Goal: Information Seeking & Learning: Learn about a topic

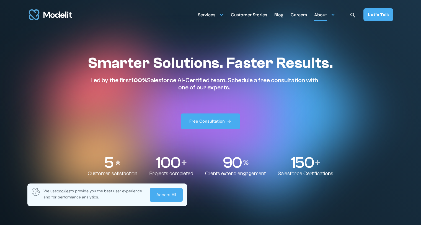
click at [332, 14] on div "About" at bounding box center [324, 14] width 21 height 11
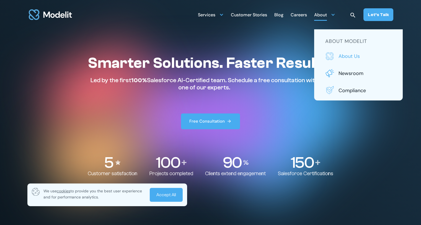
click at [350, 58] on p "About us" at bounding box center [364, 56] width 53 height 7
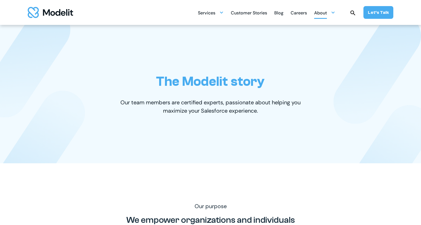
click at [332, 11] on div at bounding box center [332, 12] width 4 height 4
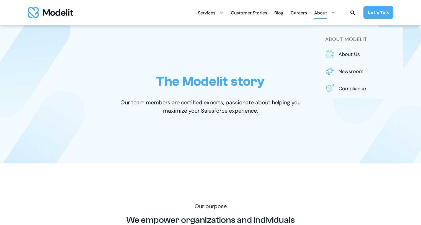
click at [332, 11] on div at bounding box center [332, 12] width 4 height 4
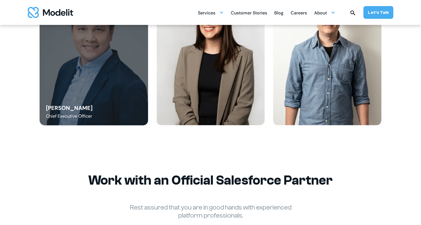
scroll to position [691, 0]
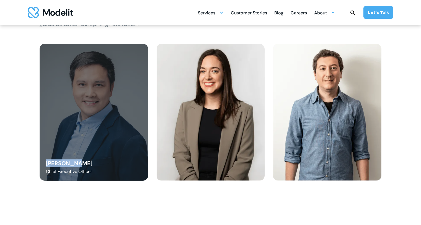
drag, startPoint x: 81, startPoint y: 164, endPoint x: 47, endPoint y: 164, distance: 34.0
click at [47, 164] on div "Danny Tang Chief Executive Officer" at bounding box center [94, 112] width 108 height 137
copy div "Danny Tang"
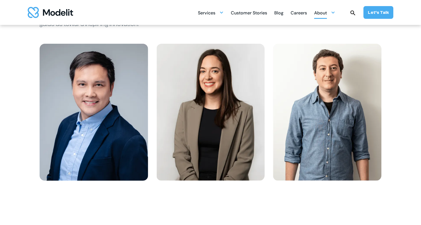
click at [334, 12] on div at bounding box center [332, 12] width 4 height 4
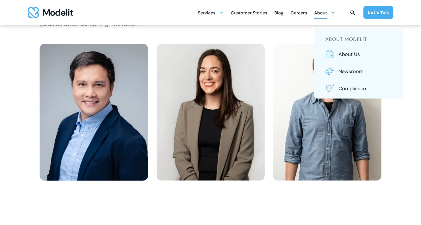
click at [334, 11] on div at bounding box center [332, 12] width 4 height 4
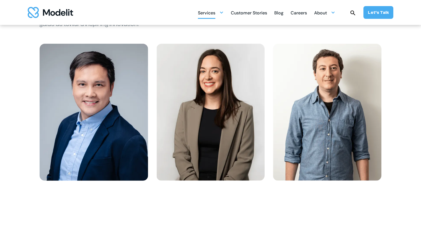
click at [222, 14] on div at bounding box center [221, 12] width 4 height 4
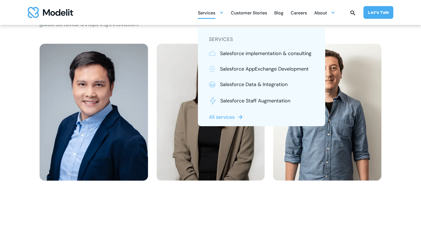
click at [222, 14] on div at bounding box center [221, 12] width 4 height 4
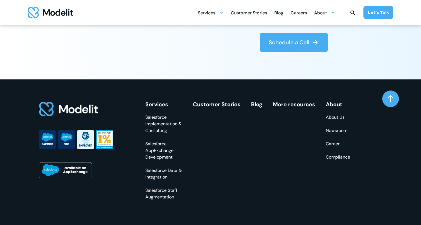
scroll to position [1606, 0]
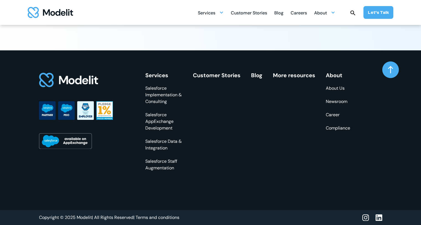
click at [392, 74] on link at bounding box center [390, 69] width 17 height 17
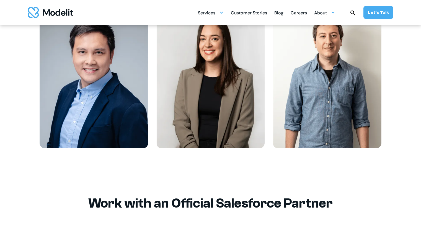
scroll to position [747, 0]
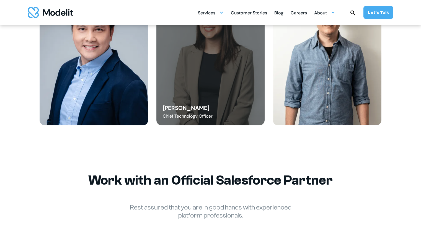
drag, startPoint x: 205, startPoint y: 106, endPoint x: 162, endPoint y: 106, distance: 42.6
click at [162, 106] on div "Angelica Buffa Chief Technology Officer" at bounding box center [210, 56] width 108 height 137
copy div "Angelica Buffa"
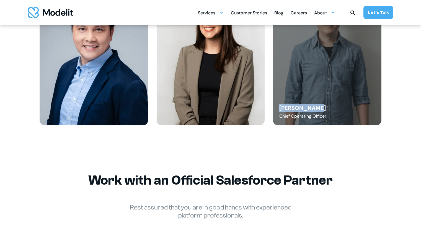
drag, startPoint x: 304, startPoint y: 108, endPoint x: 277, endPoint y: 110, distance: 26.8
click at [277, 110] on div "Diego Febles Chief Operating Officer" at bounding box center [327, 56] width 108 height 137
copy div "Diego Febles"
drag, startPoint x: 327, startPoint y: 116, endPoint x: 279, endPoint y: 118, distance: 47.6
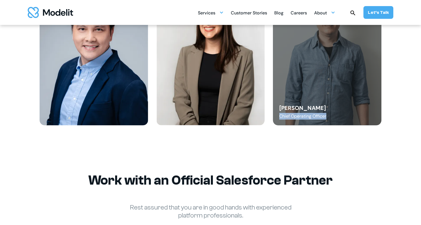
click at [279, 118] on div "Chief Operating Officer" at bounding box center [302, 116] width 47 height 7
copy div "Chief Operating Officer"
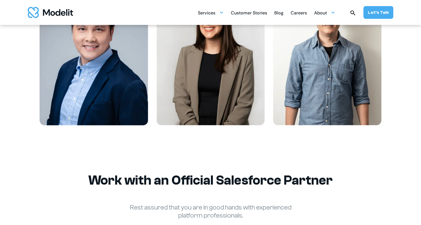
click at [110, 12] on div "Services SERVICES Salesforce implementation & consulting Salesforce AppExchange…" at bounding box center [210, 12] width 421 height 25
